Goal: Navigation & Orientation: Find specific page/section

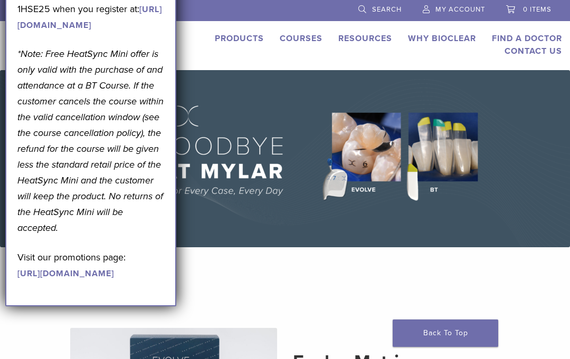
click at [496, 34] on link "Find A Doctor" at bounding box center [527, 38] width 70 height 11
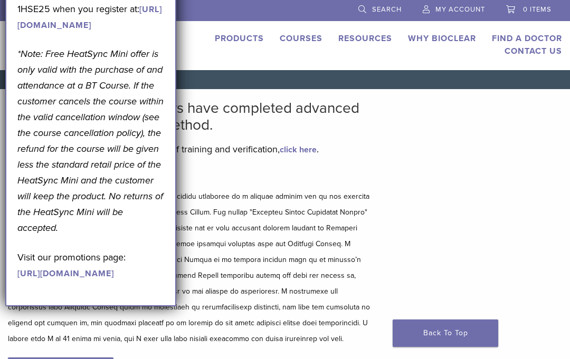
click at [198, 182] on h5 "Disclaimer and Release of Liability" at bounding box center [190, 177] width 364 height 13
click at [501, 36] on link "Find A Doctor" at bounding box center [527, 38] width 70 height 11
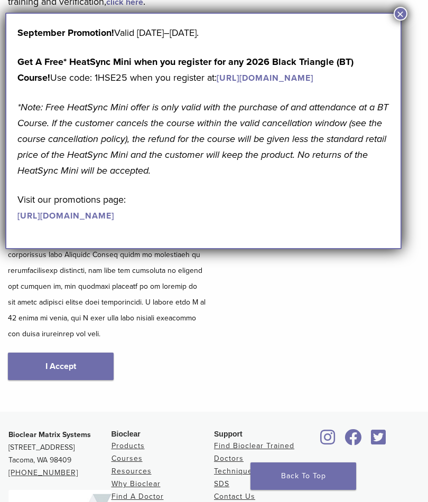
click at [39, 353] on link "I Accept" at bounding box center [61, 366] width 106 height 27
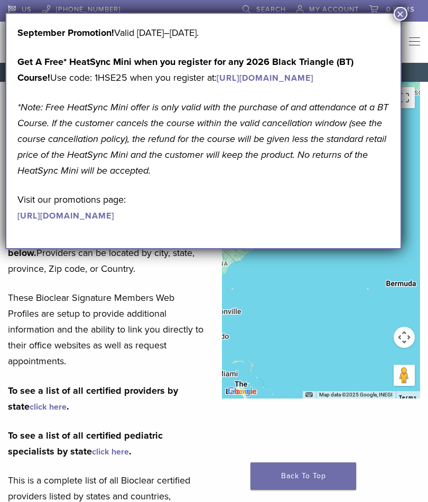
click at [401, 17] on button "×" at bounding box center [400, 14] width 14 height 14
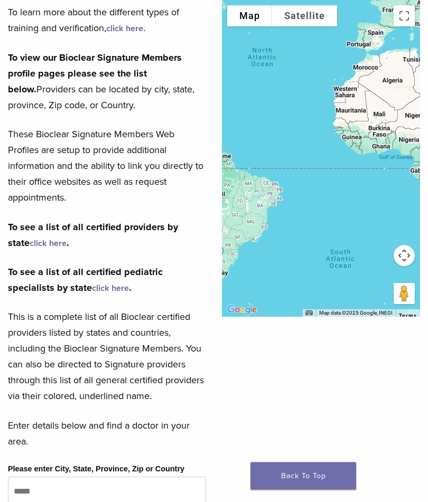
scroll to position [164, 0]
click at [30, 243] on link "click here" at bounding box center [48, 243] width 37 height 11
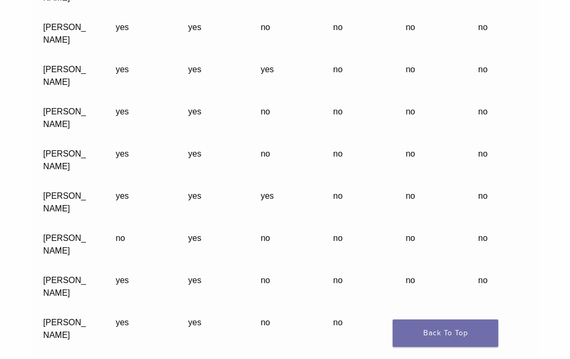
scroll to position [22722, 0]
